Goal: Check status: Check status

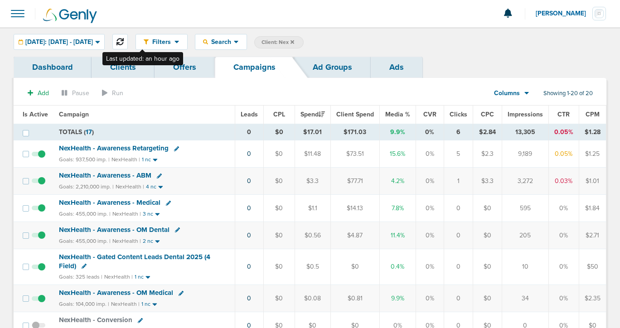
click at [124, 43] on icon at bounding box center [119, 41] width 7 height 7
click at [294, 41] on icon at bounding box center [292, 42] width 4 height 4
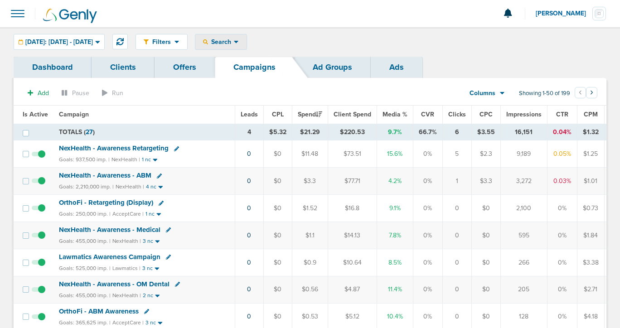
click at [234, 41] on span "Search" at bounding box center [221, 42] width 26 height 8
click at [211, 41] on span "Search" at bounding box center [198, 42] width 26 height 8
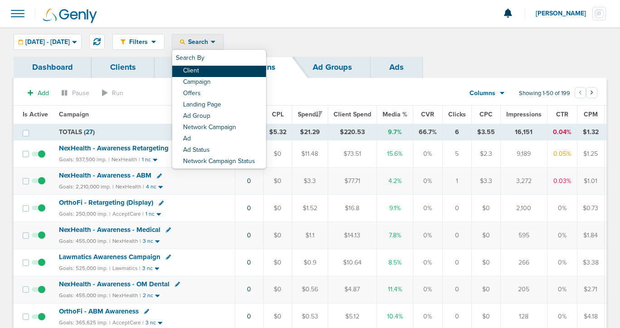
click at [229, 71] on link "Client" at bounding box center [219, 71] width 94 height 11
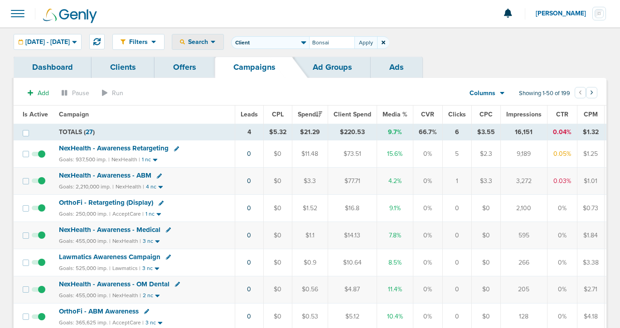
type input "Bonsai"
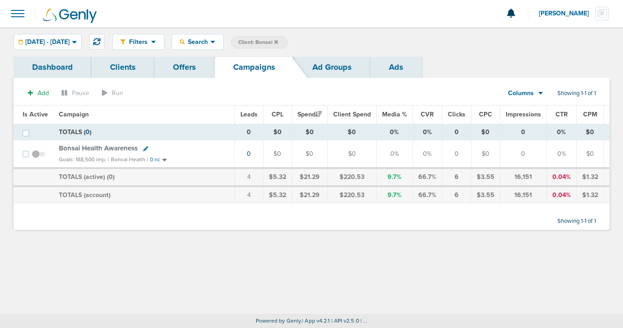
click at [123, 147] on span "Bonsai Health Awareness" at bounding box center [98, 148] width 79 height 8
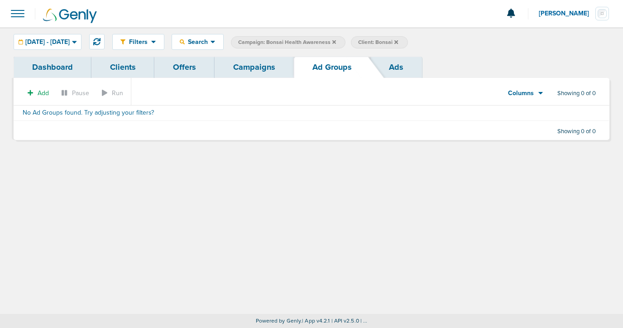
click at [257, 70] on link "Campaigns" at bounding box center [254, 67] width 79 height 21
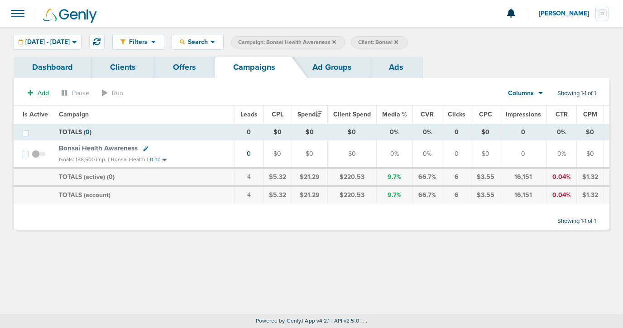
click at [94, 147] on span "Bonsai Health Awareness" at bounding box center [98, 148] width 79 height 8
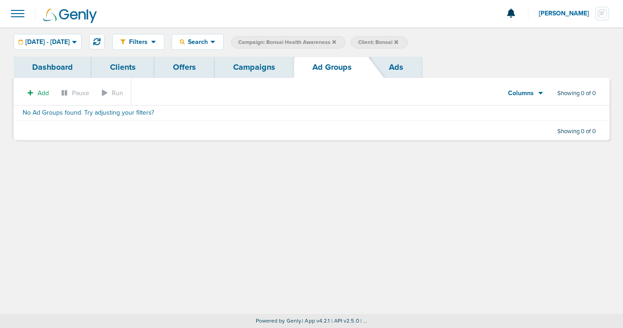
click at [178, 65] on link "Offers" at bounding box center [184, 67] width 60 height 21
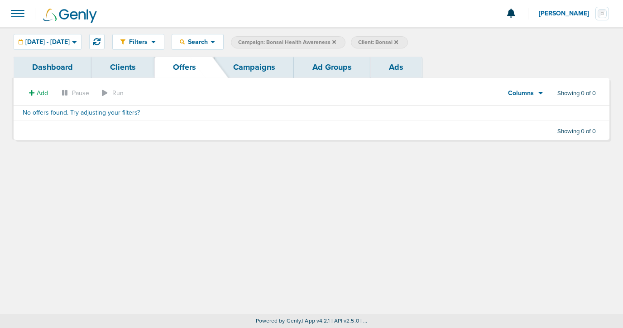
click at [313, 69] on link "Ad Groups" at bounding box center [332, 67] width 77 height 21
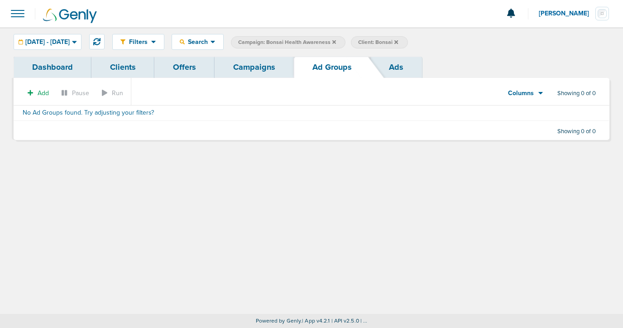
click at [249, 67] on link "Campaigns" at bounding box center [254, 67] width 79 height 21
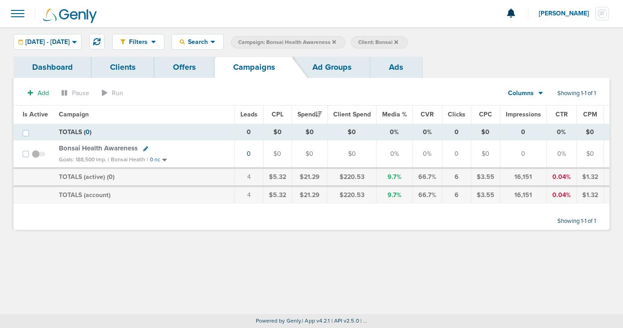
click at [132, 67] on link "Clients" at bounding box center [123, 67] width 63 height 21
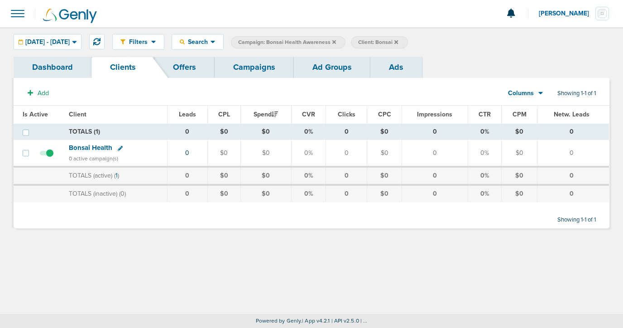
click at [91, 147] on span "Bonsai Health" at bounding box center [90, 148] width 43 height 8
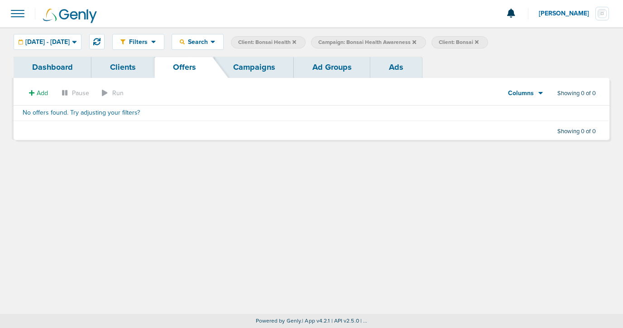
click at [255, 68] on link "Campaigns" at bounding box center [254, 67] width 79 height 21
